Goal: Information Seeking & Learning: Find specific fact

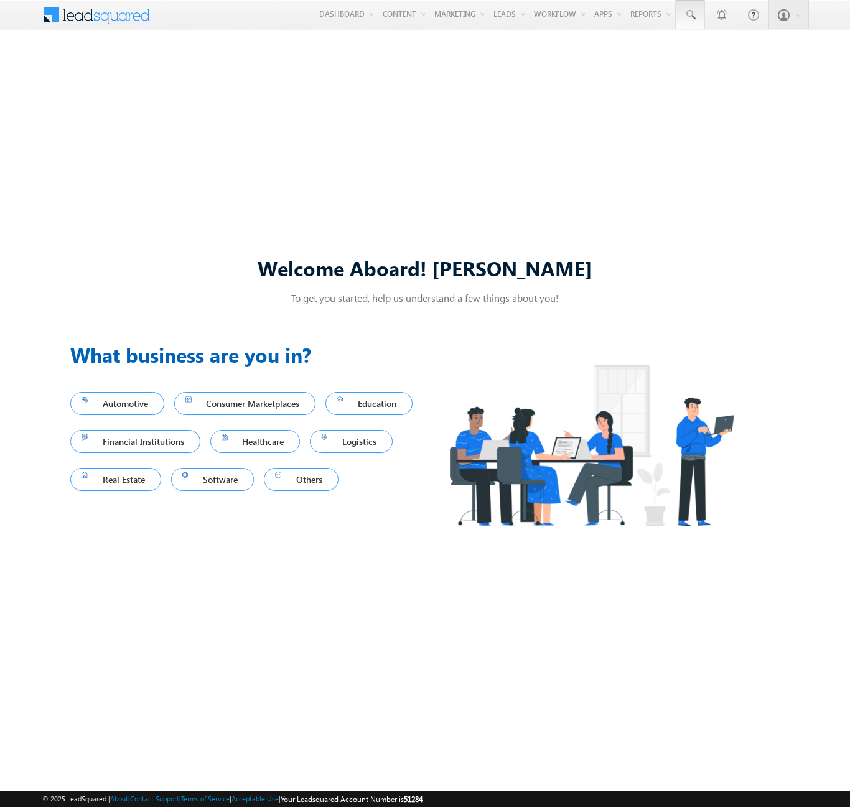
click at [689, 15] on span at bounding box center [690, 15] width 12 height 12
type input "8945667708"
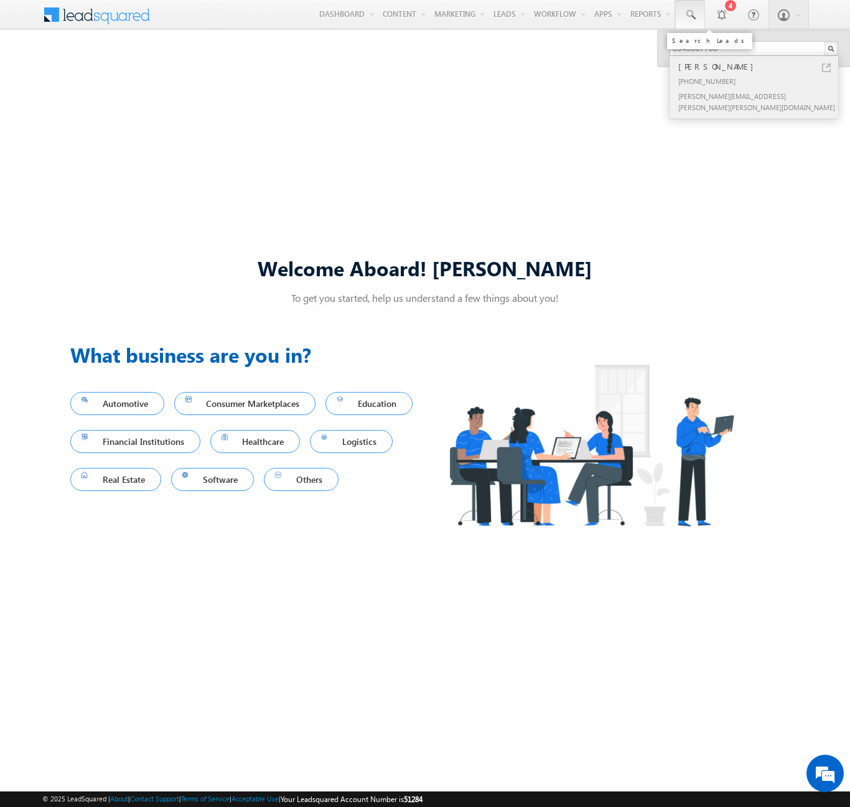
click at [759, 67] on div "[PERSON_NAME]" at bounding box center [759, 67] width 167 height 14
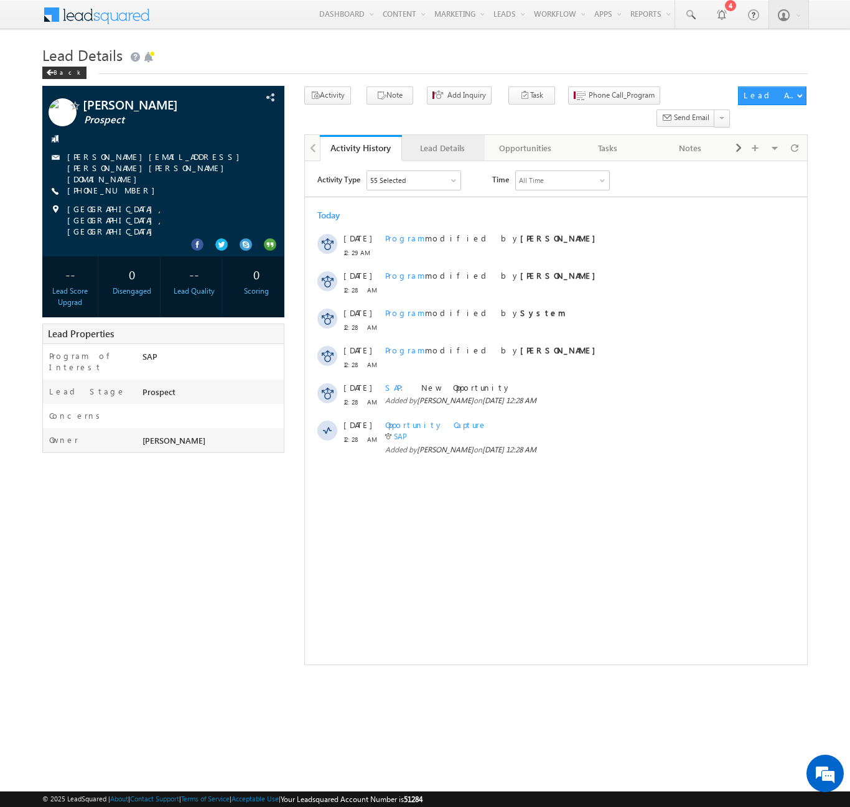
click at [442, 141] on div "Lead Details" at bounding box center [442, 148] width 61 height 15
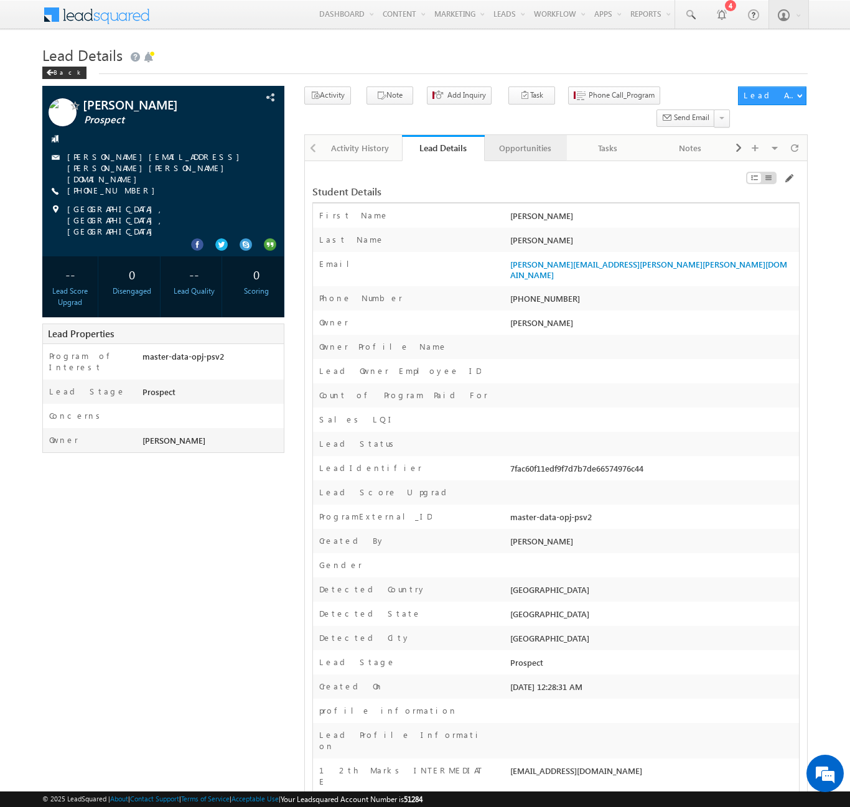
click at [524, 141] on div "Opportunities" at bounding box center [525, 148] width 61 height 15
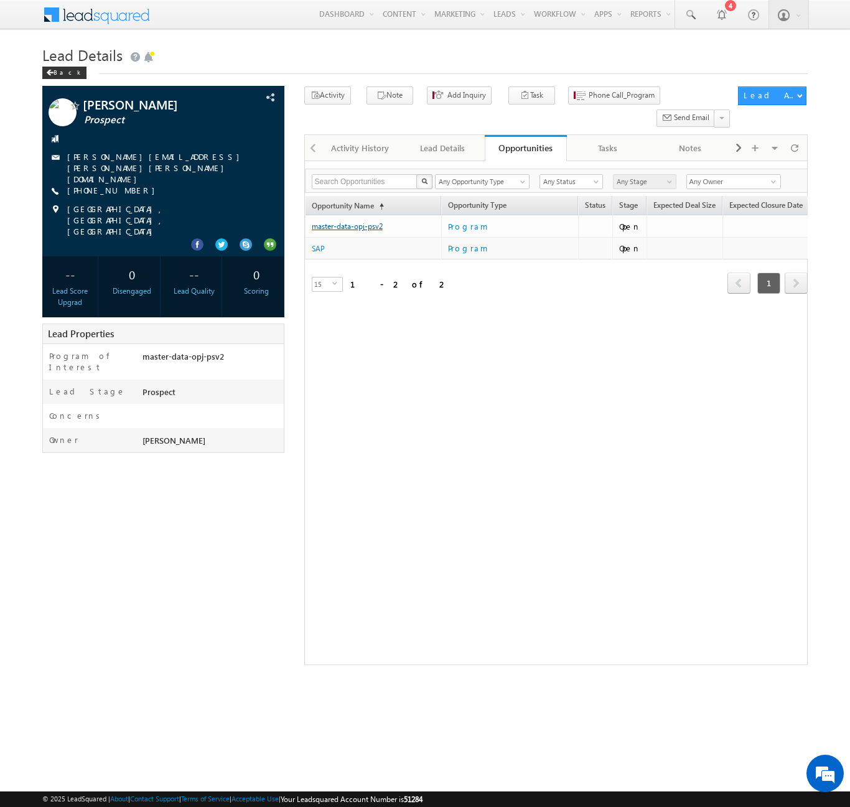
click at [346, 221] on link "master-data-opj-psv2" at bounding box center [347, 225] width 71 height 9
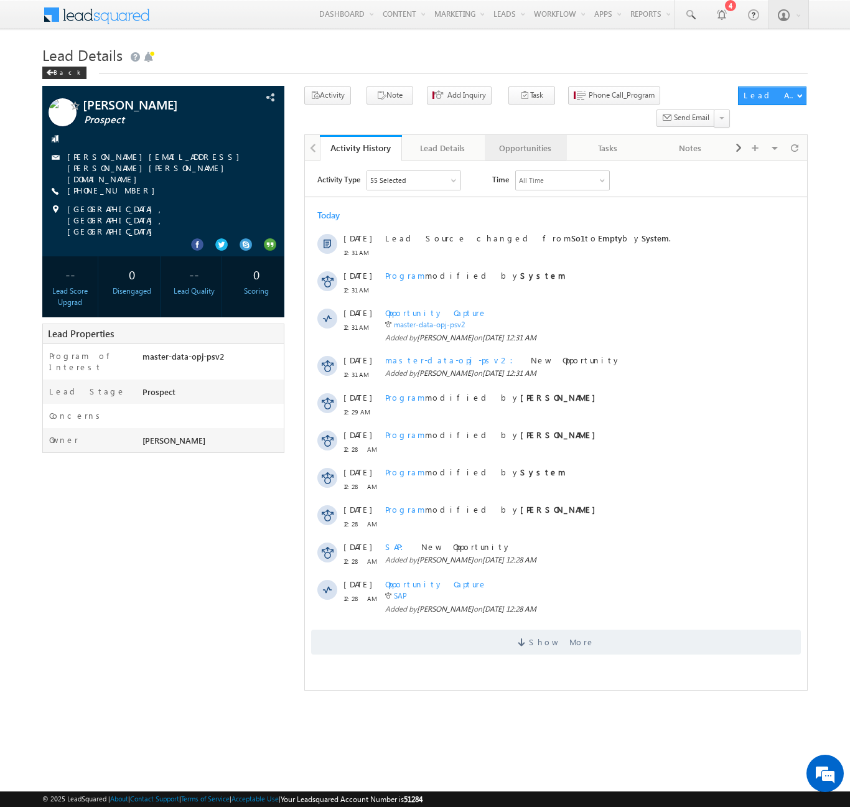
click at [524, 141] on div "Opportunities" at bounding box center [525, 148] width 61 height 15
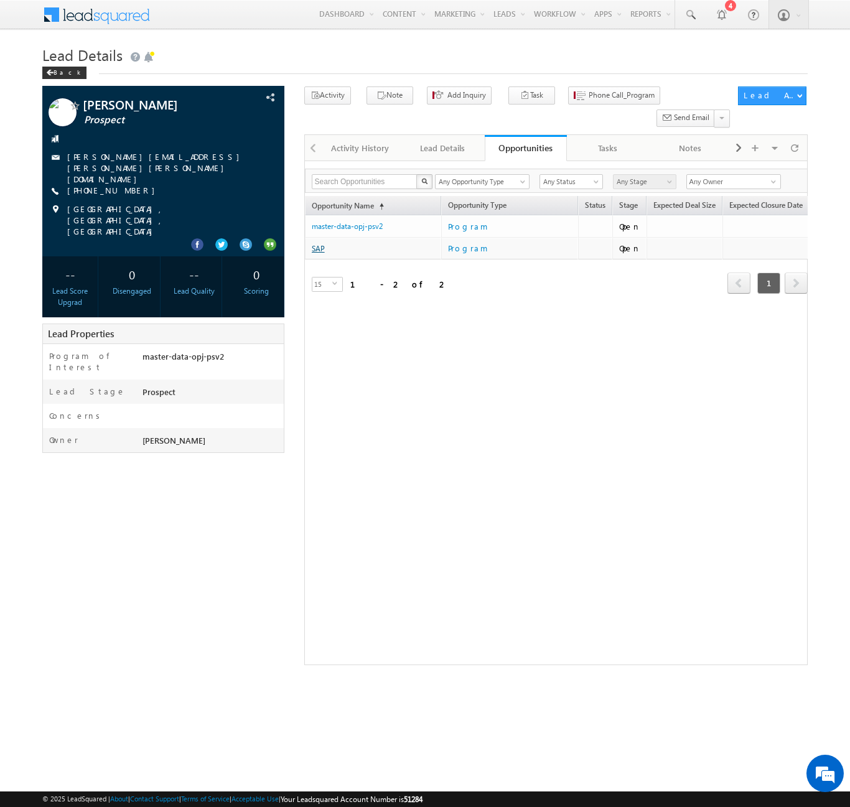
click at [318, 244] on link "SAP" at bounding box center [318, 248] width 13 height 9
